Goal: Transaction & Acquisition: Subscribe to service/newsletter

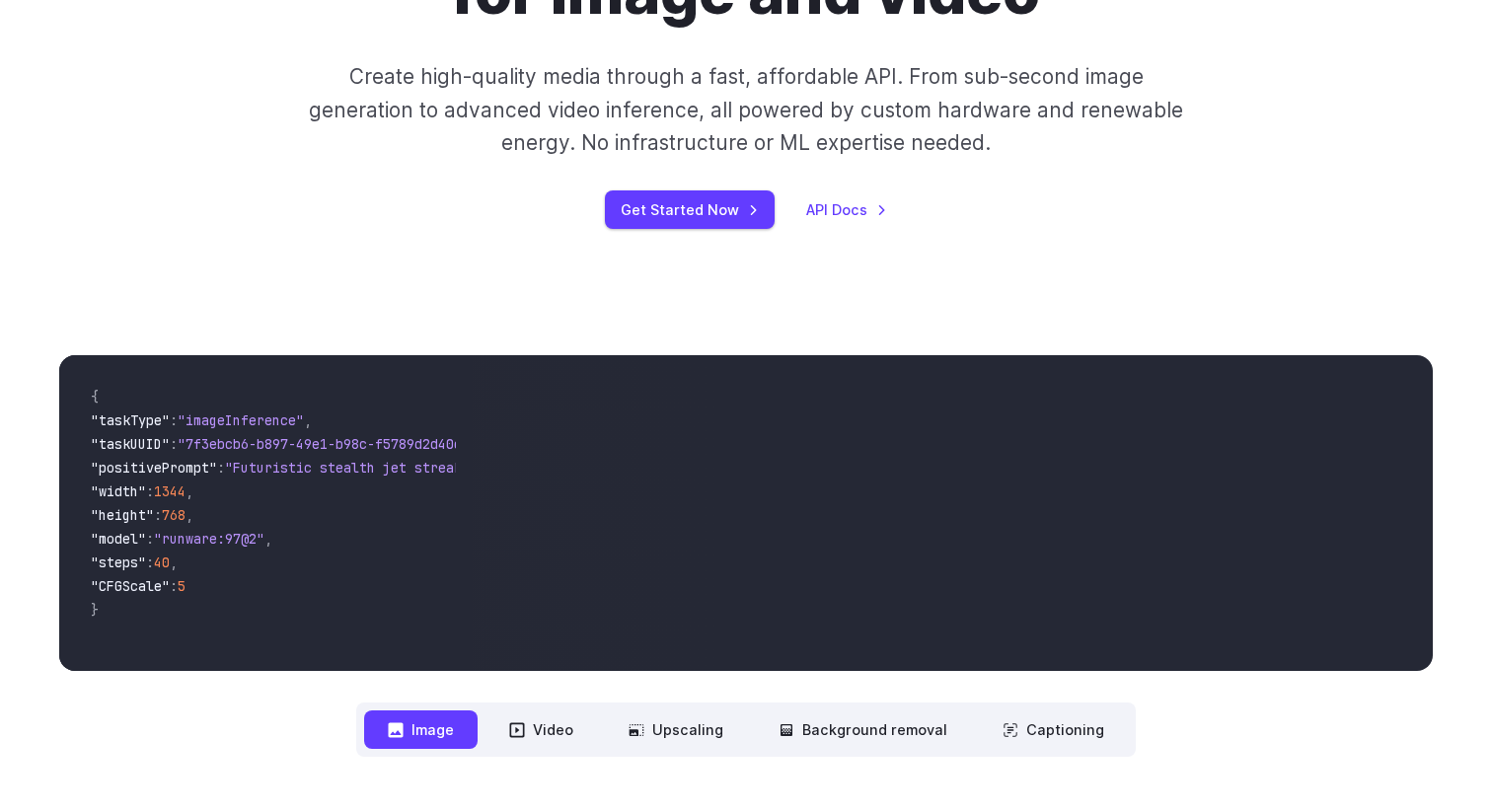
scroll to position [272, 0]
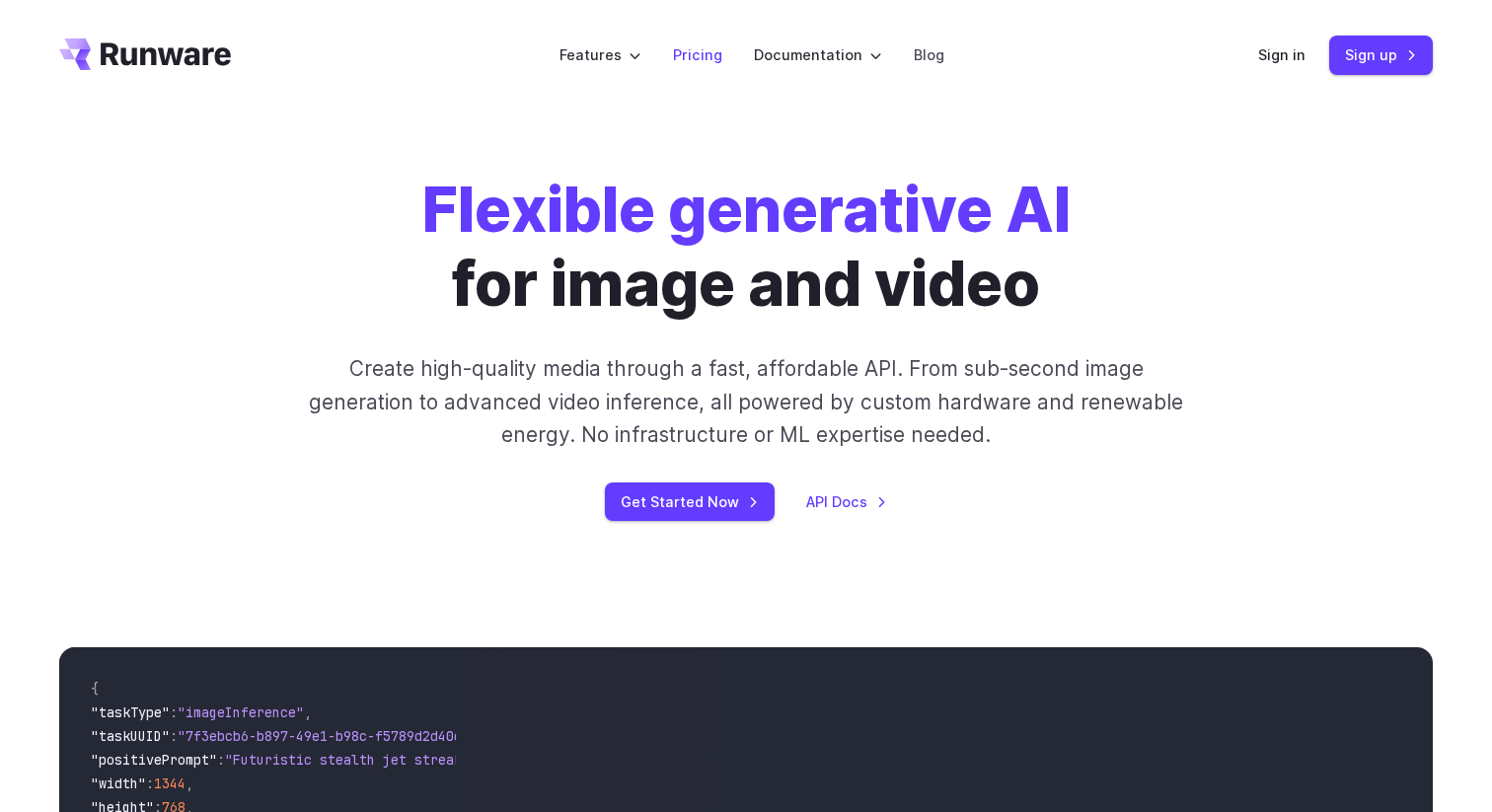
click at [707, 62] on link "Pricing" at bounding box center [698, 54] width 49 height 23
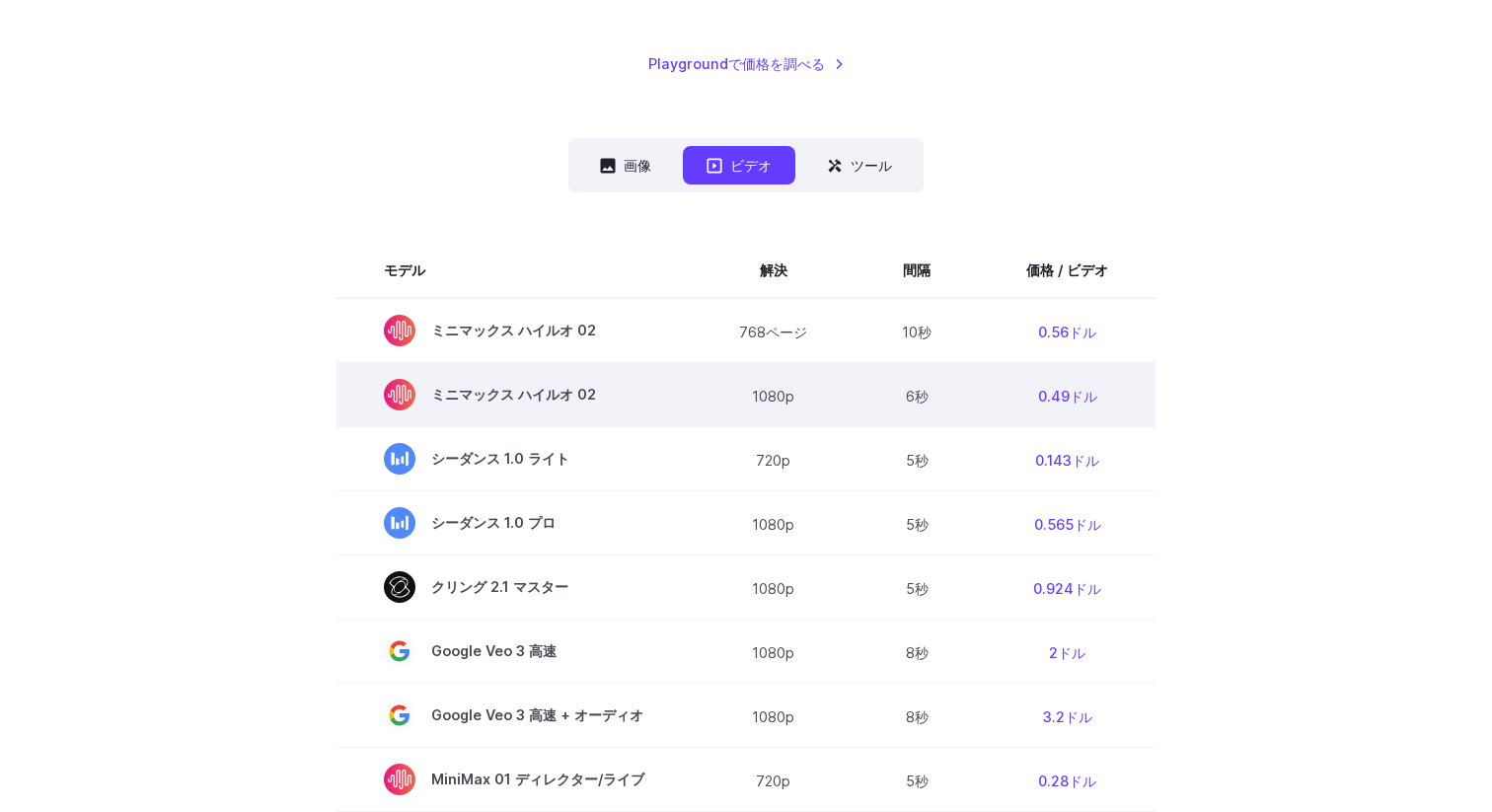
scroll to position [443, 0]
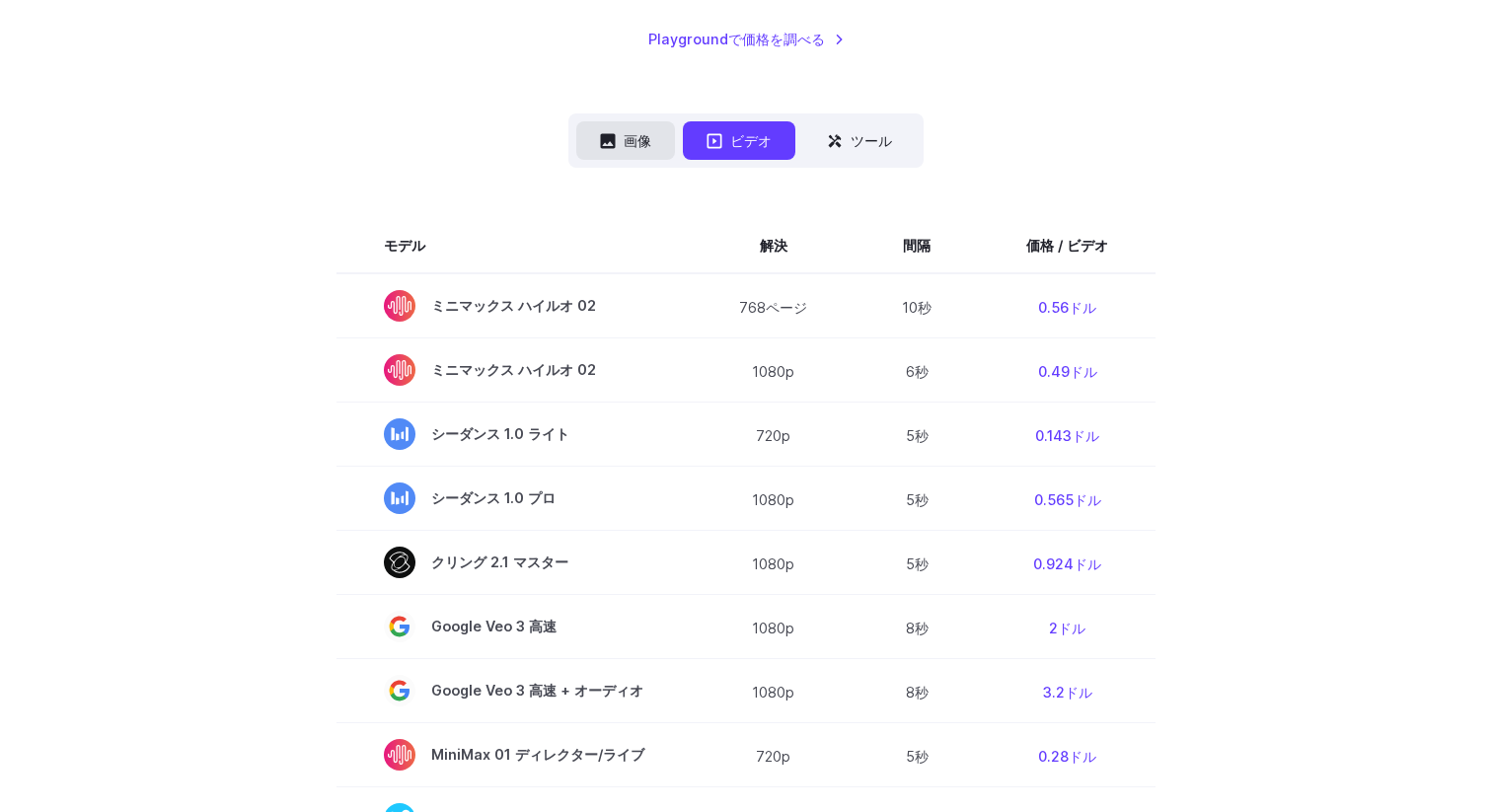
click at [606, 151] on button "画像" at bounding box center [625, 140] width 99 height 39
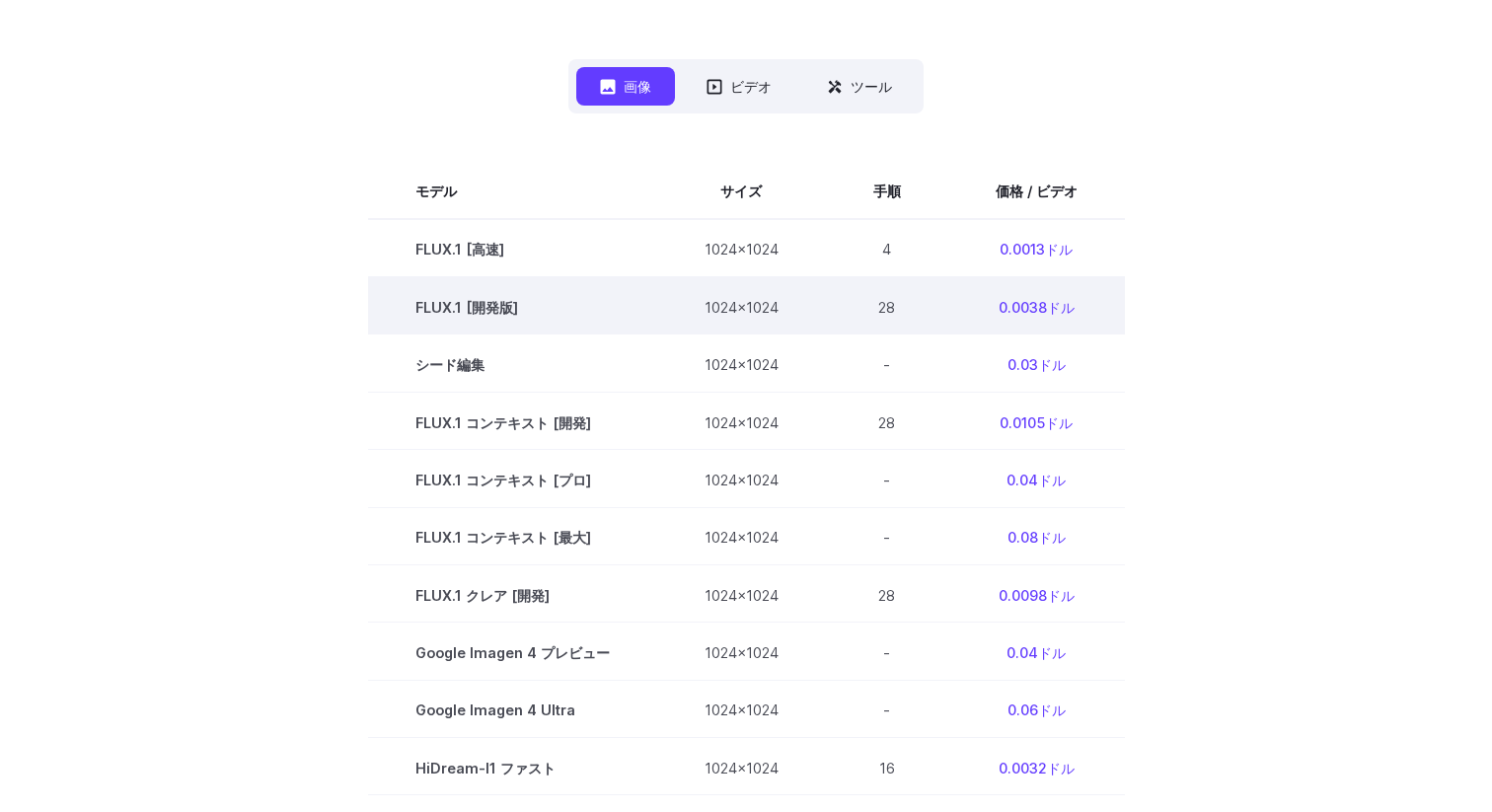
scroll to position [500, 0]
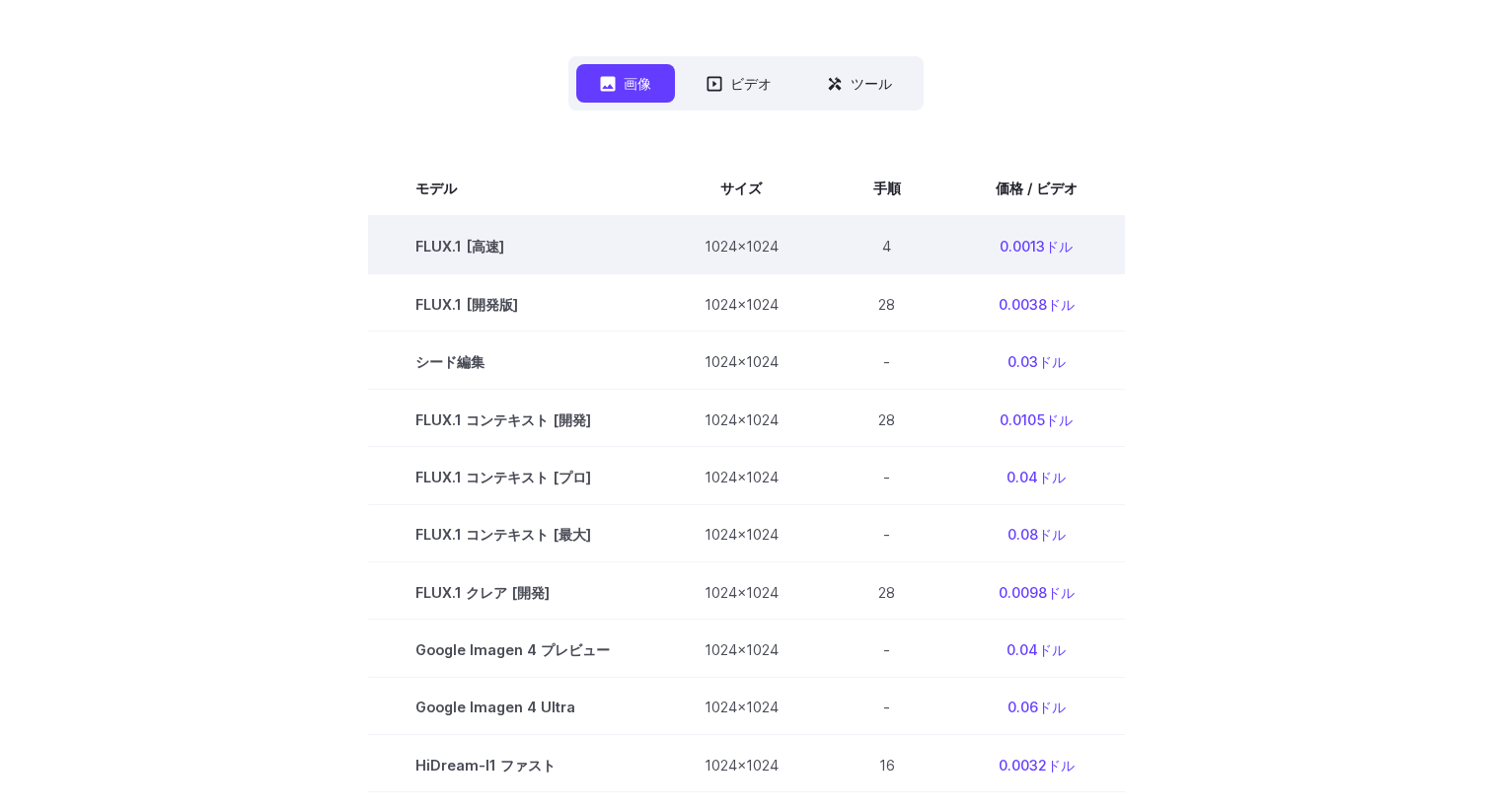
click at [932, 241] on td "4" at bounding box center [887, 245] width 123 height 58
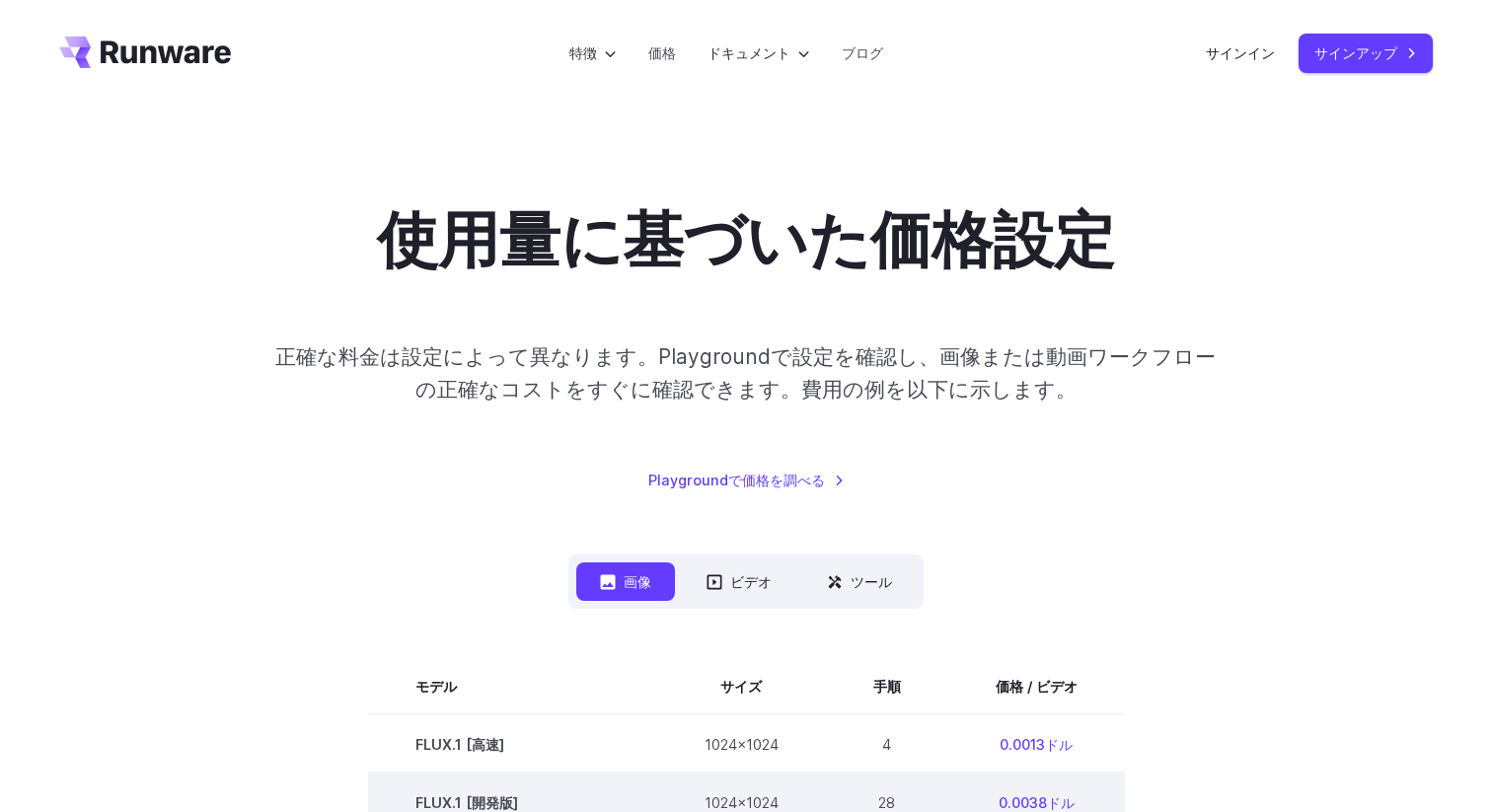
scroll to position [0, 0]
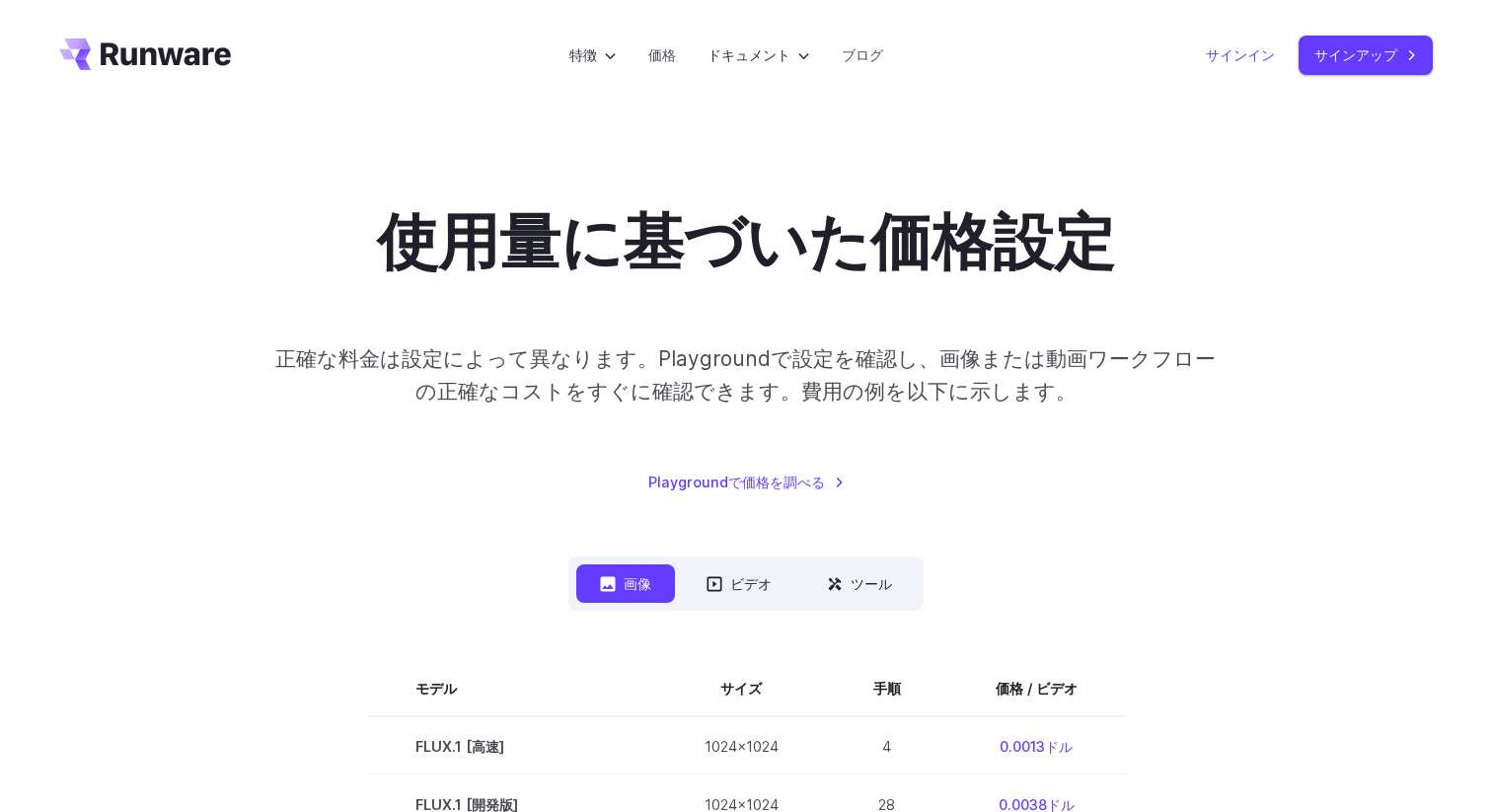
click at [1245, 59] on font "サインイン" at bounding box center [1240, 54] width 69 height 17
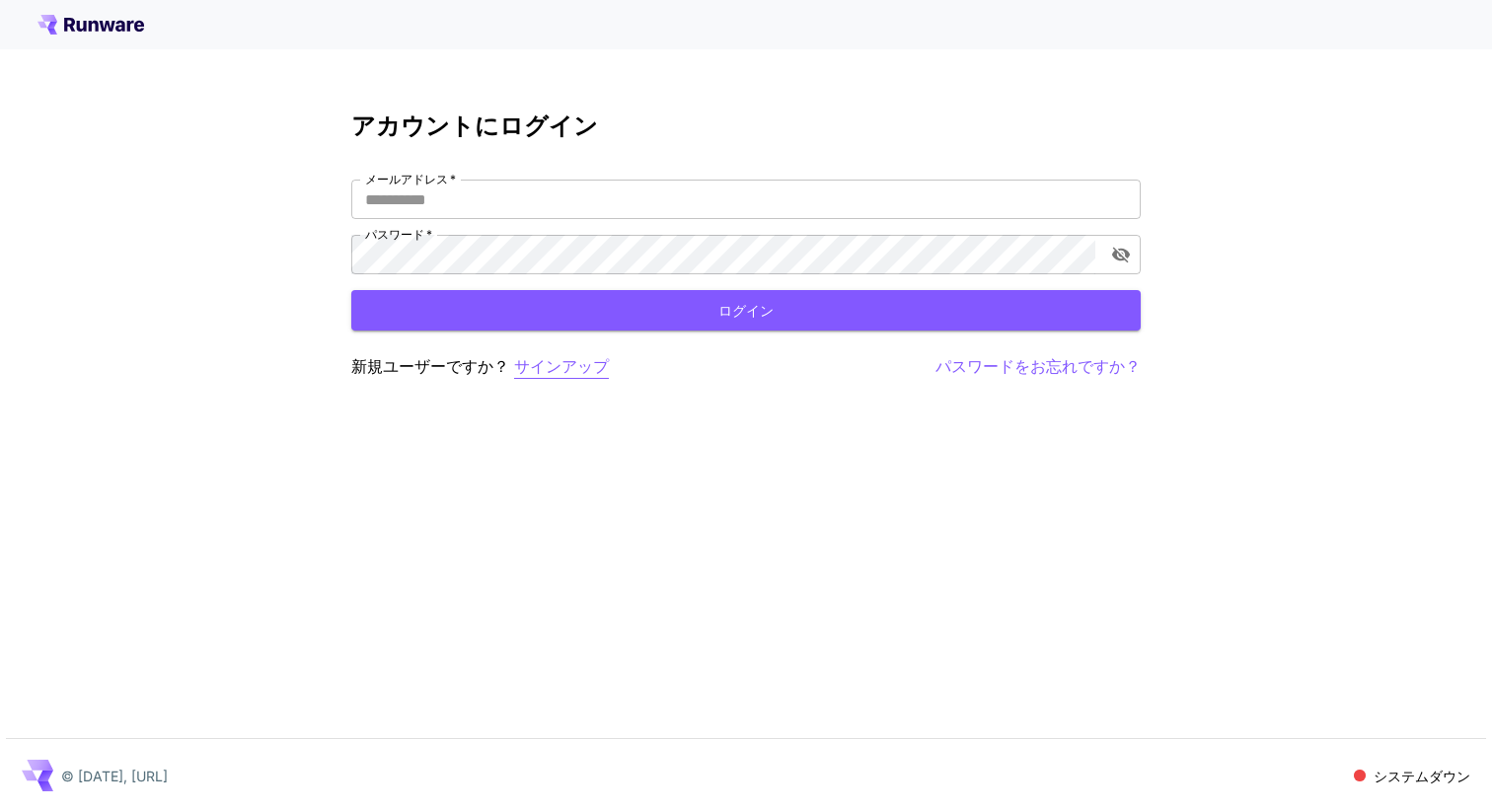
click at [541, 366] on font "サインアップ" at bounding box center [561, 365] width 95 height 20
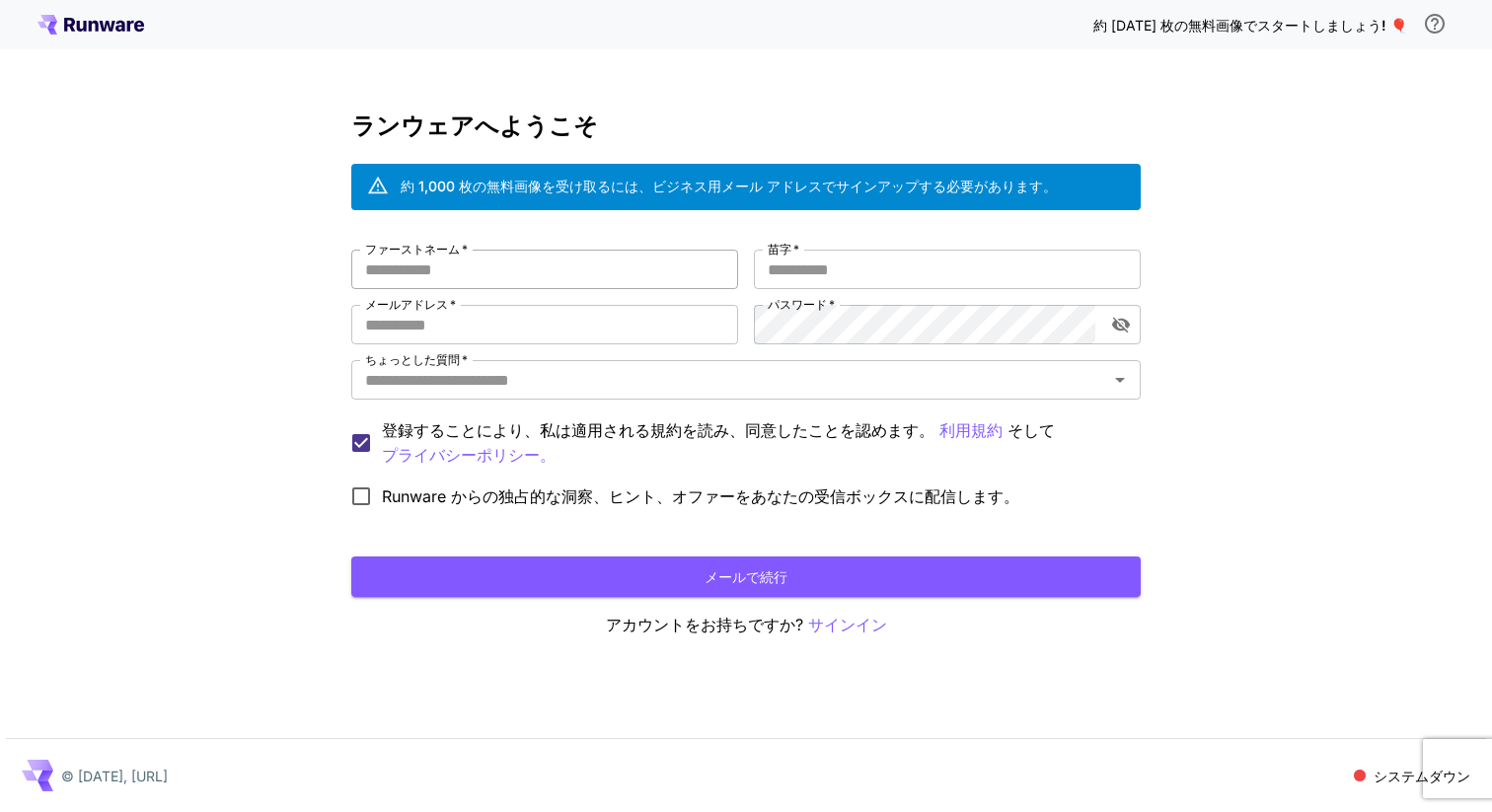
click at [536, 282] on input "ファーストネーム   *" at bounding box center [544, 270] width 386 height 40
type input "******"
type input "********"
type input "*"
type input "**********"
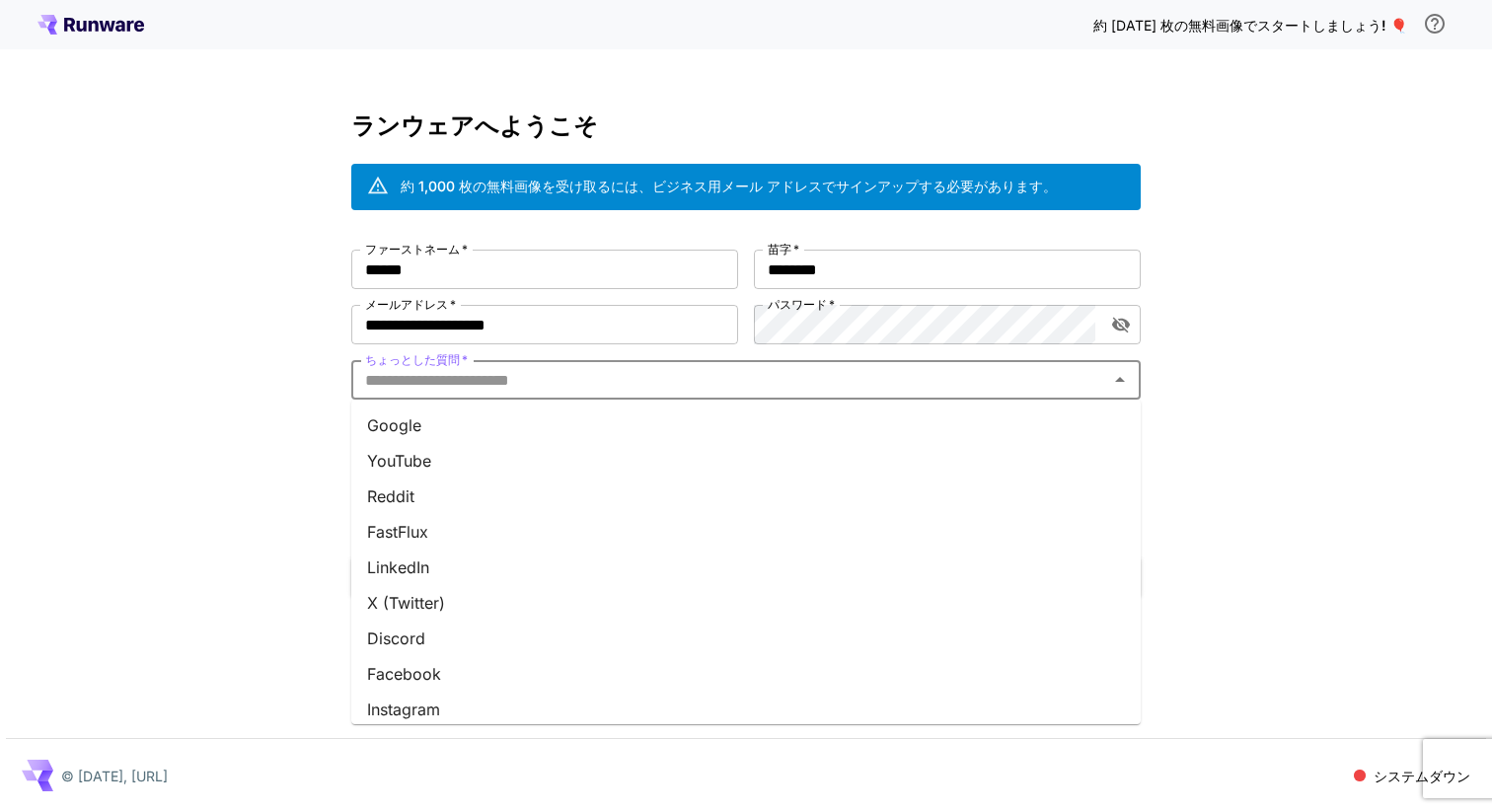
click at [440, 384] on input "ちょっとした質問   *" at bounding box center [729, 379] width 745 height 28
click at [451, 430] on li "グーグル" at bounding box center [746, 425] width 789 height 36
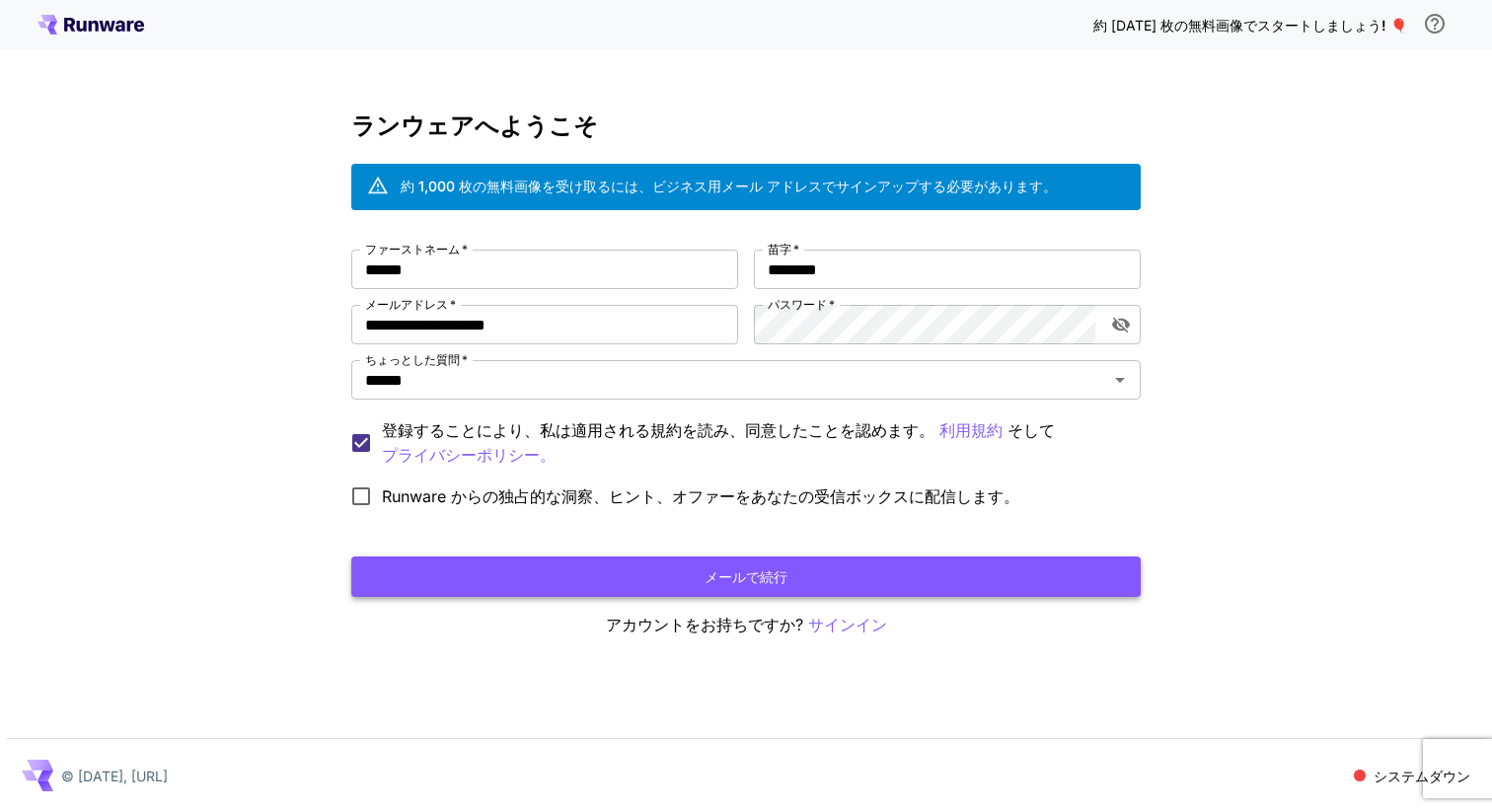
click at [483, 567] on button "メールで続行" at bounding box center [746, 576] width 789 height 41
